Goal: Transaction & Acquisition: Subscribe to service/newsletter

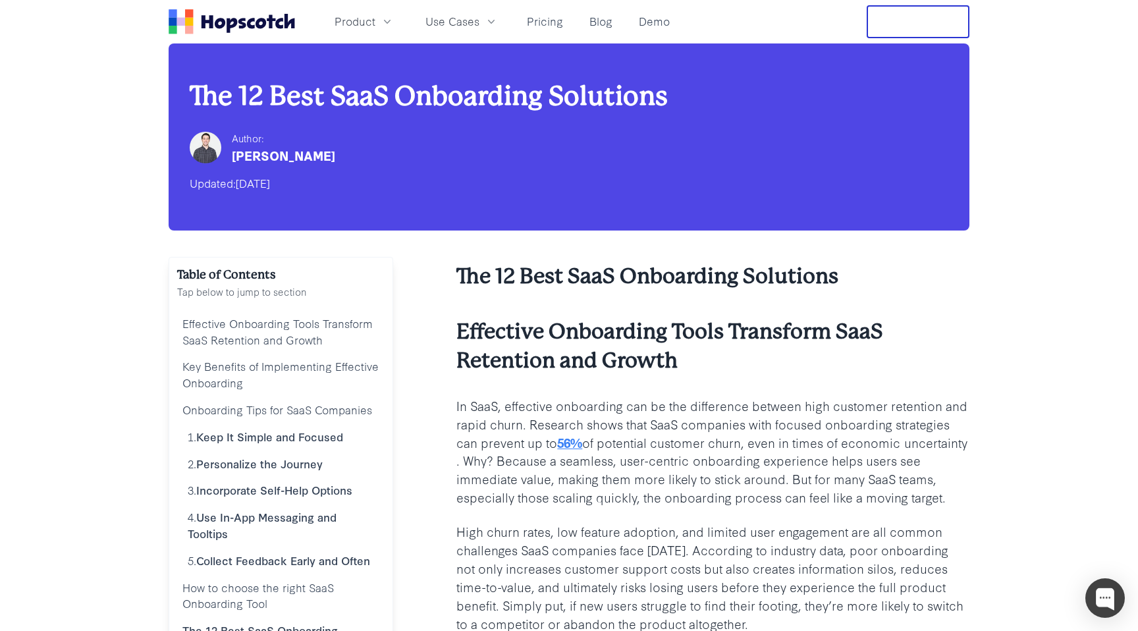
click at [249, 28] on icon "Home" at bounding box center [232, 21] width 126 height 25
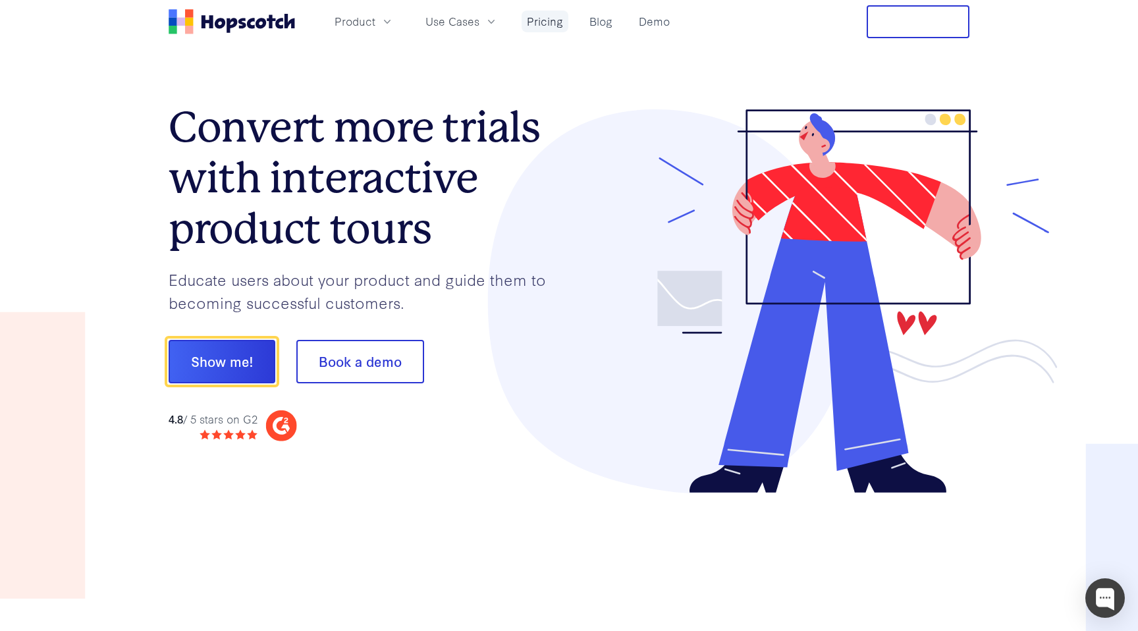
click at [558, 32] on link "Pricing" at bounding box center [545, 22] width 47 height 22
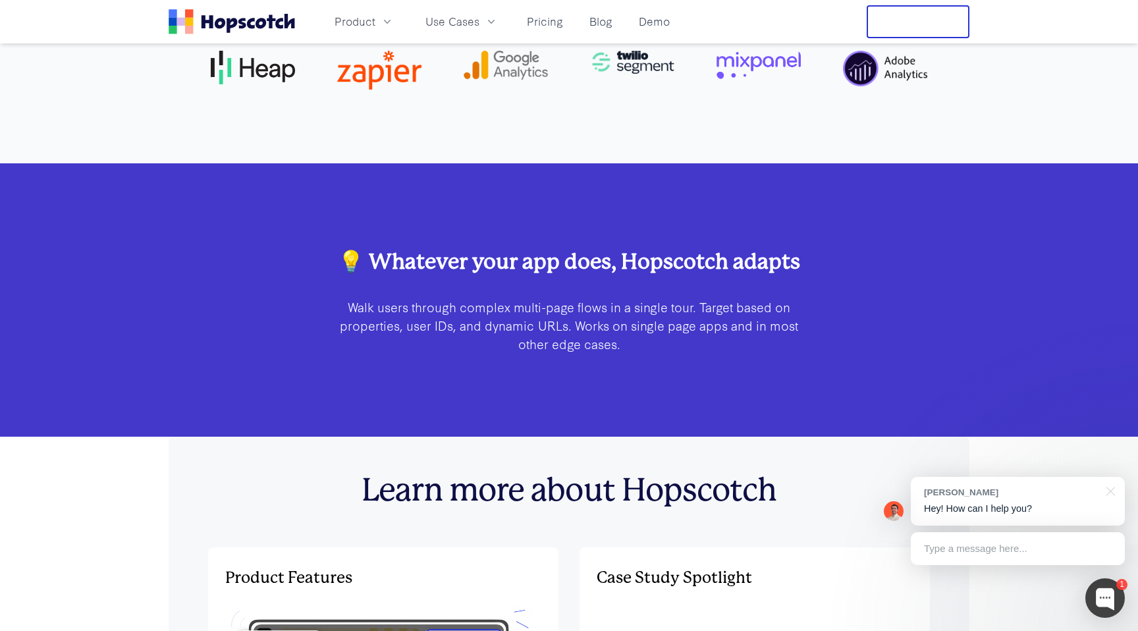
scroll to position [3748, 0]
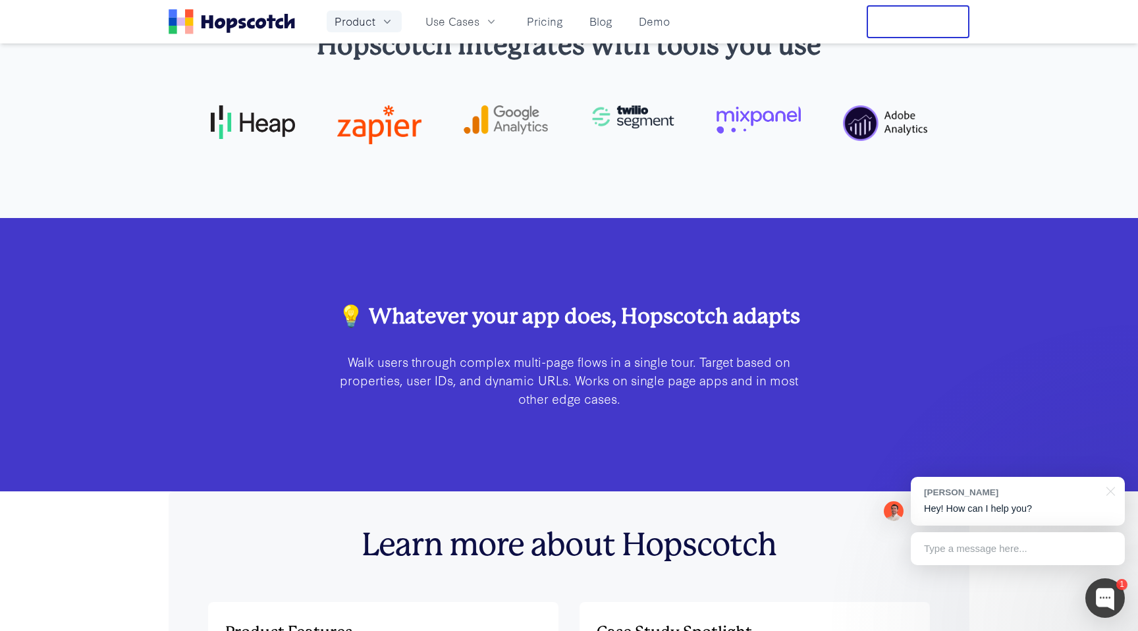
click at [352, 14] on span "Product" at bounding box center [355, 21] width 41 height 16
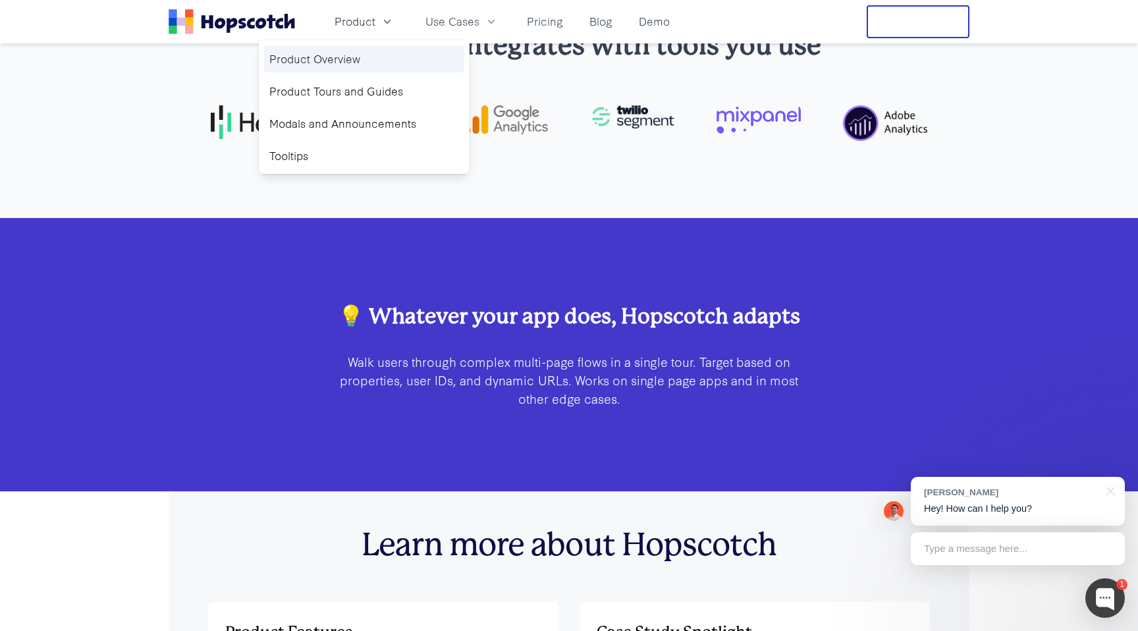
click at [328, 61] on link "Product Overview" at bounding box center [364, 58] width 200 height 27
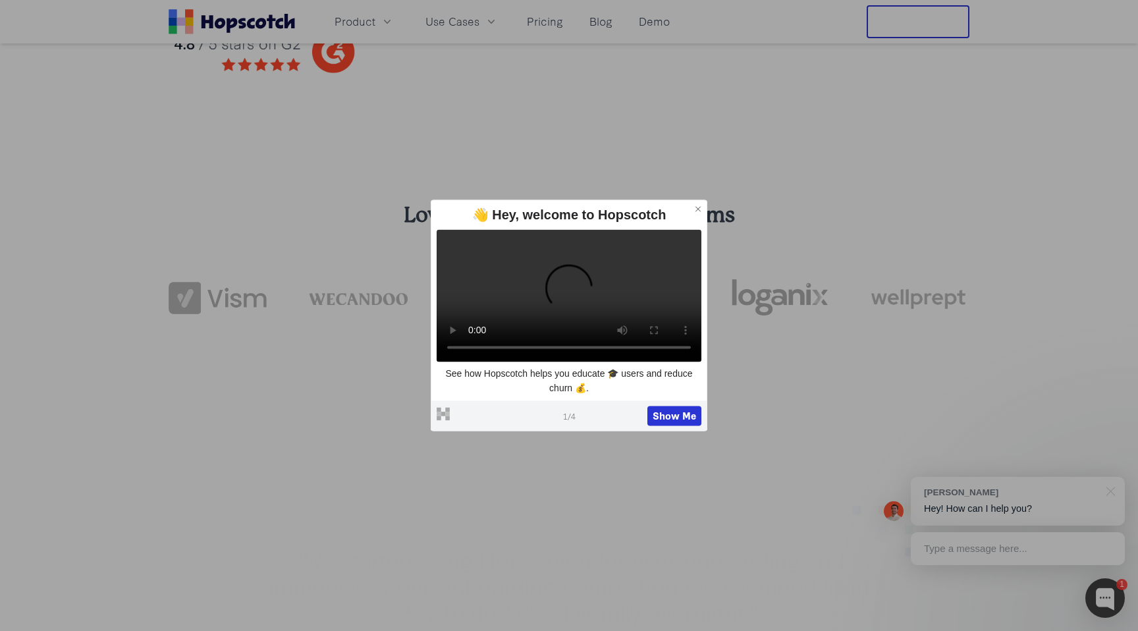
scroll to position [265, 0]
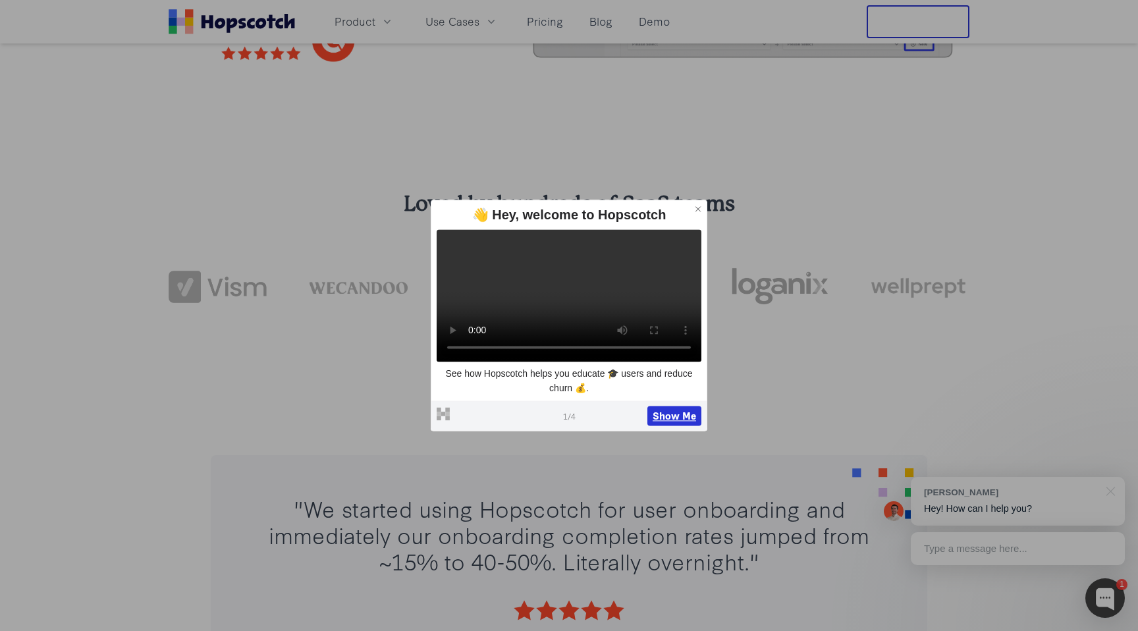
click at [678, 418] on button "Show Me" at bounding box center [674, 416] width 54 height 20
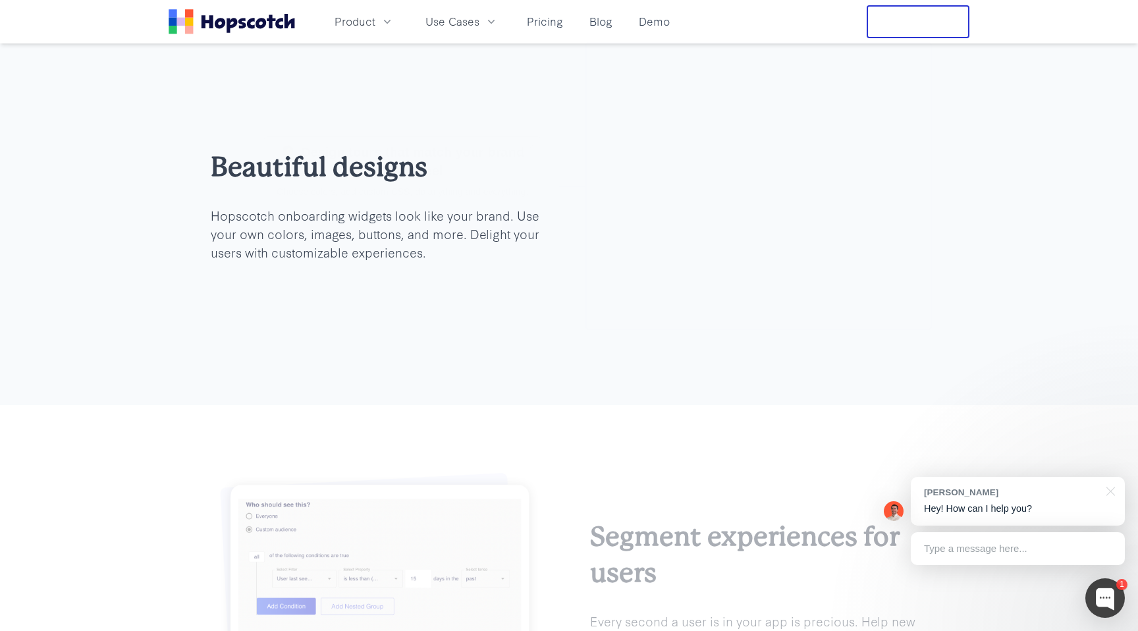
scroll to position [2063, 0]
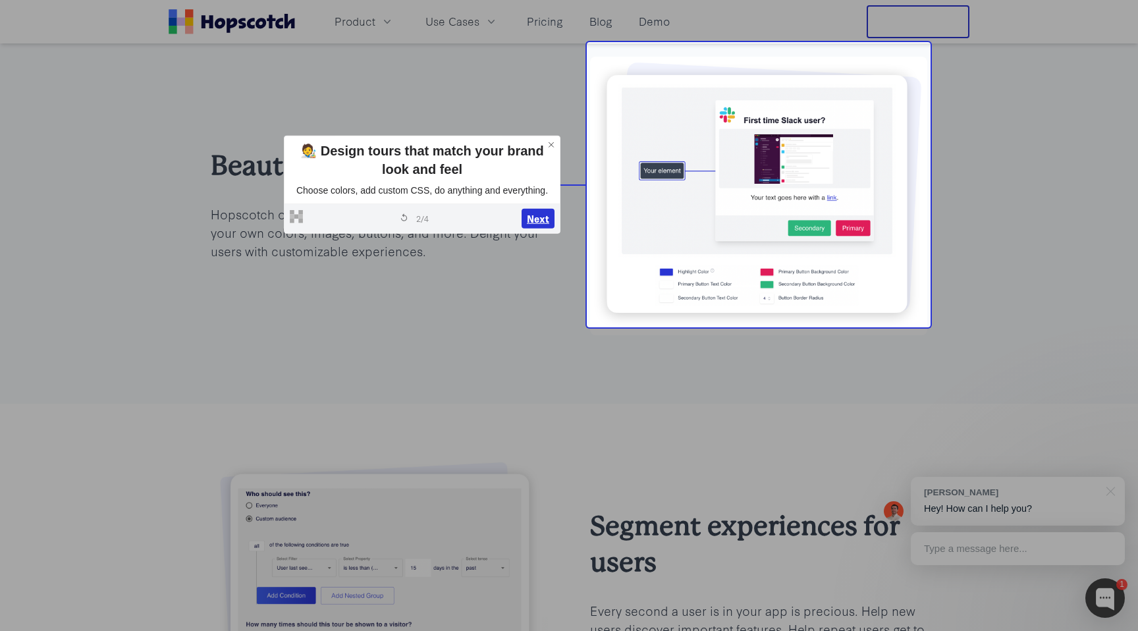
click at [538, 213] on button "Next" at bounding box center [538, 219] width 33 height 20
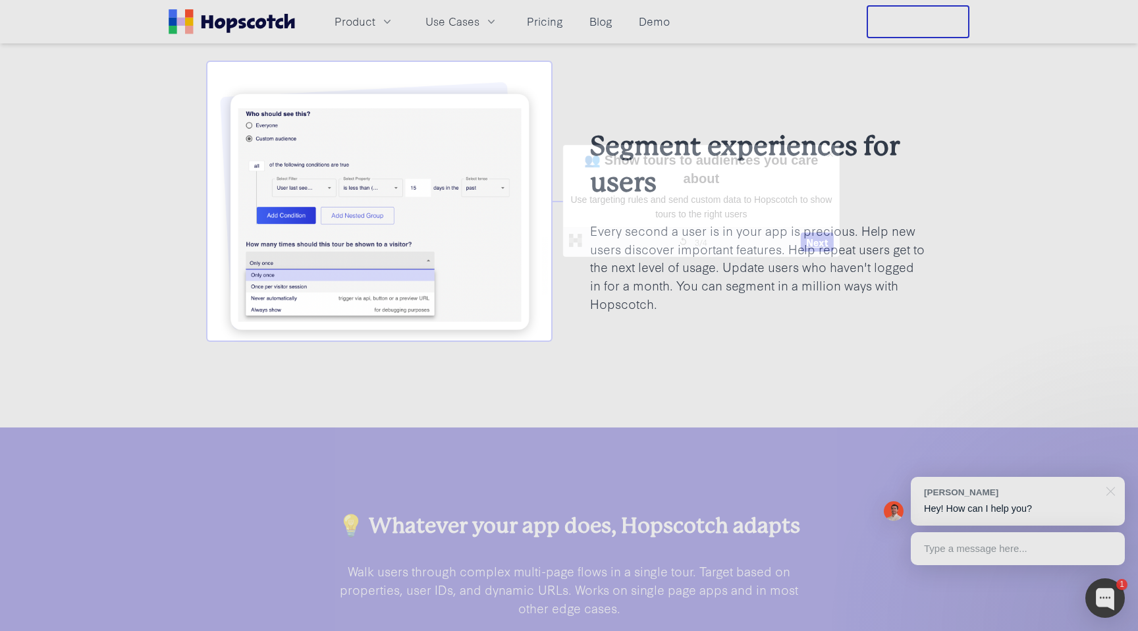
scroll to position [2446, 0]
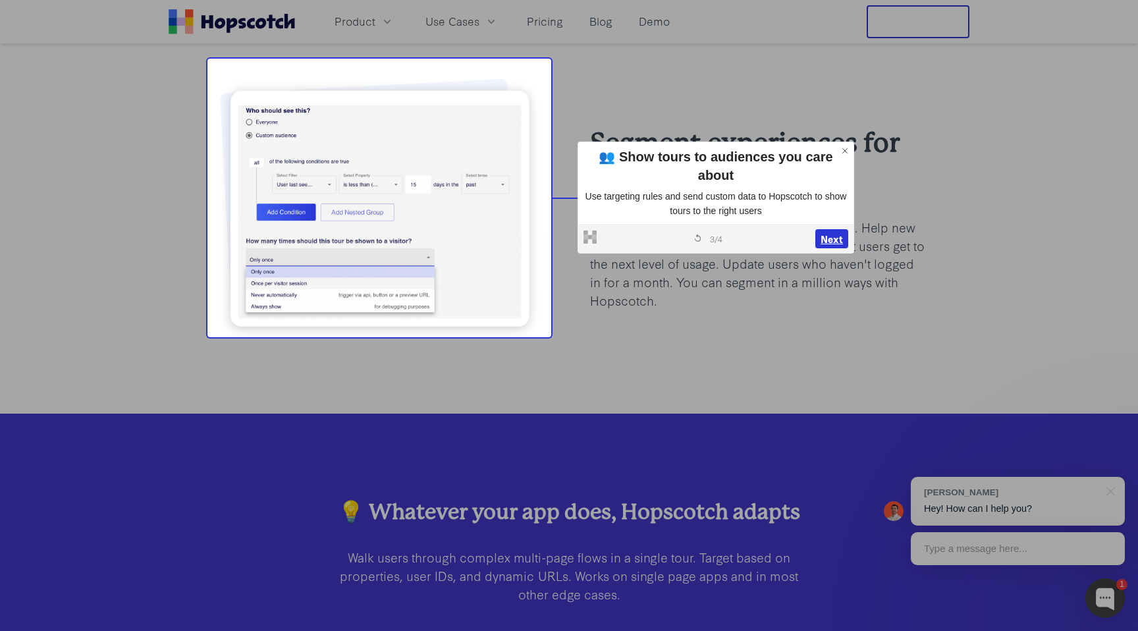
click at [837, 229] on button "Next" at bounding box center [831, 239] width 33 height 20
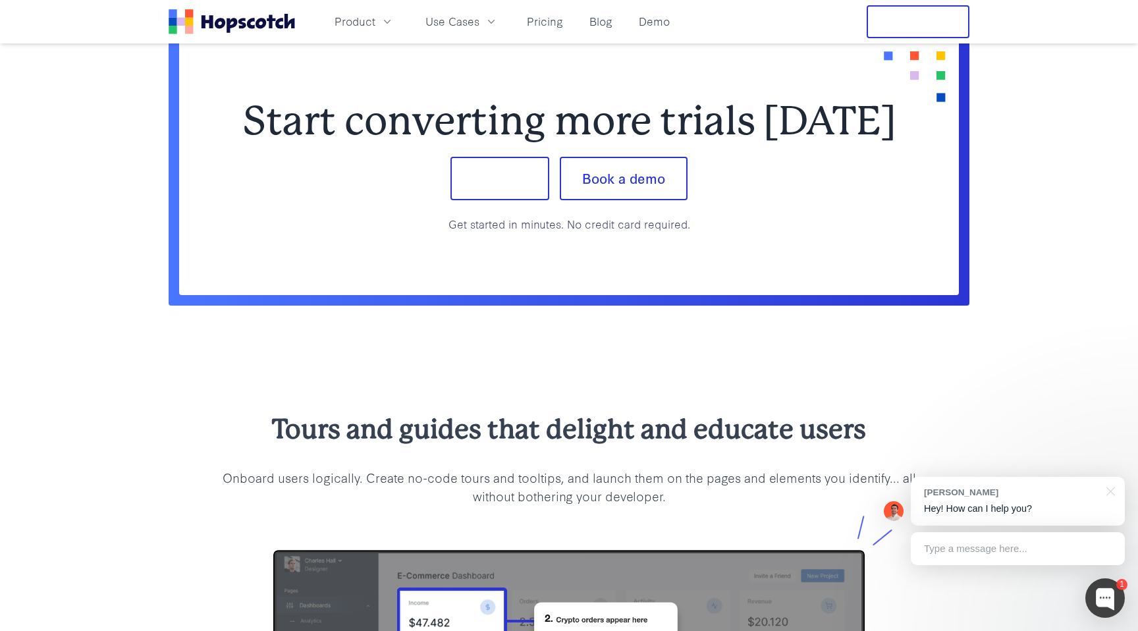
scroll to position [1081, 0]
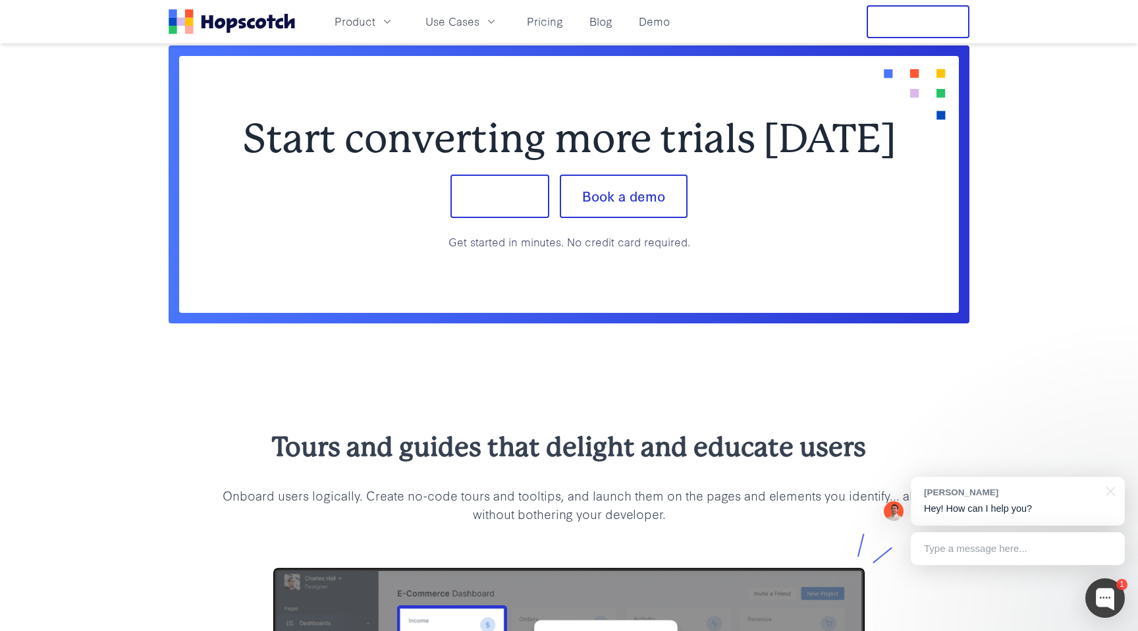
click at [898, 22] on button "Free Trial" at bounding box center [918, 21] width 103 height 33
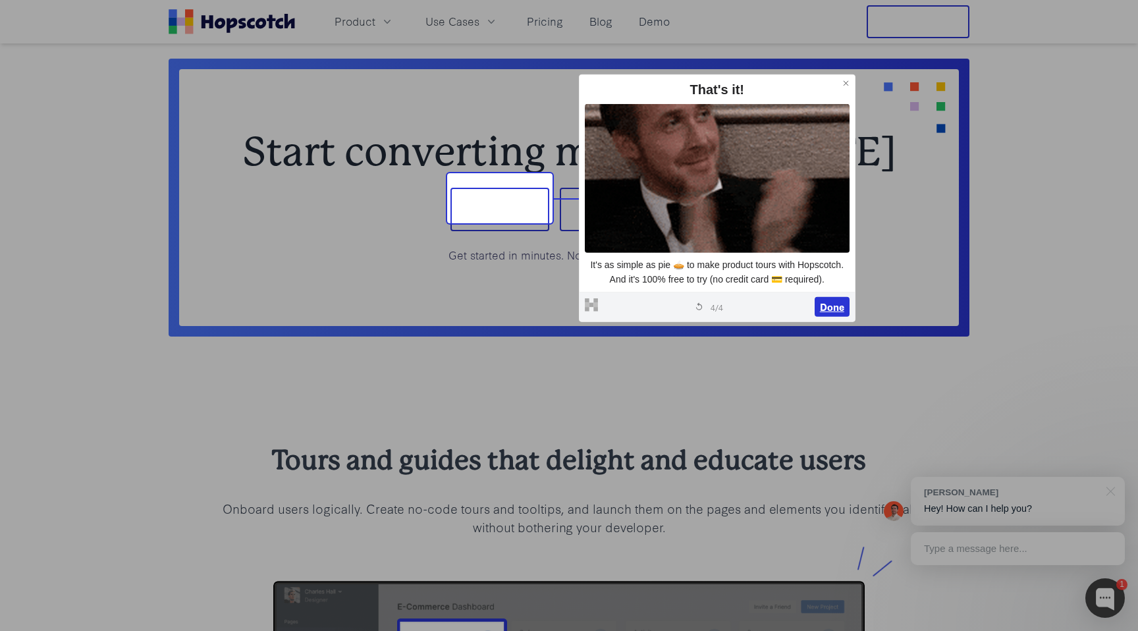
click at [828, 304] on button "Done" at bounding box center [832, 307] width 35 height 20
